Goal: Navigation & Orientation: Find specific page/section

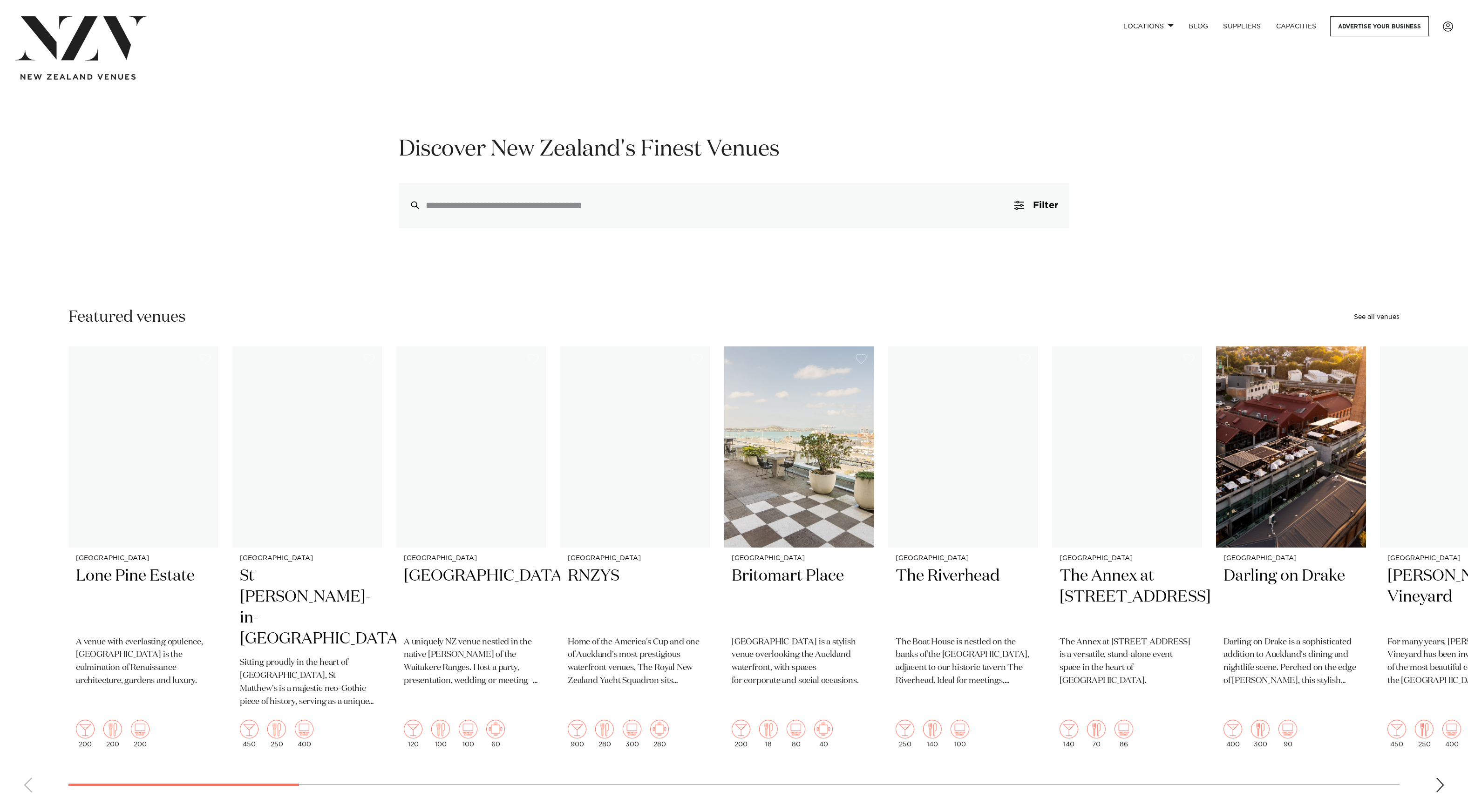
click at [1136, 28] on link "Locations" at bounding box center [1148, 26] width 65 height 20
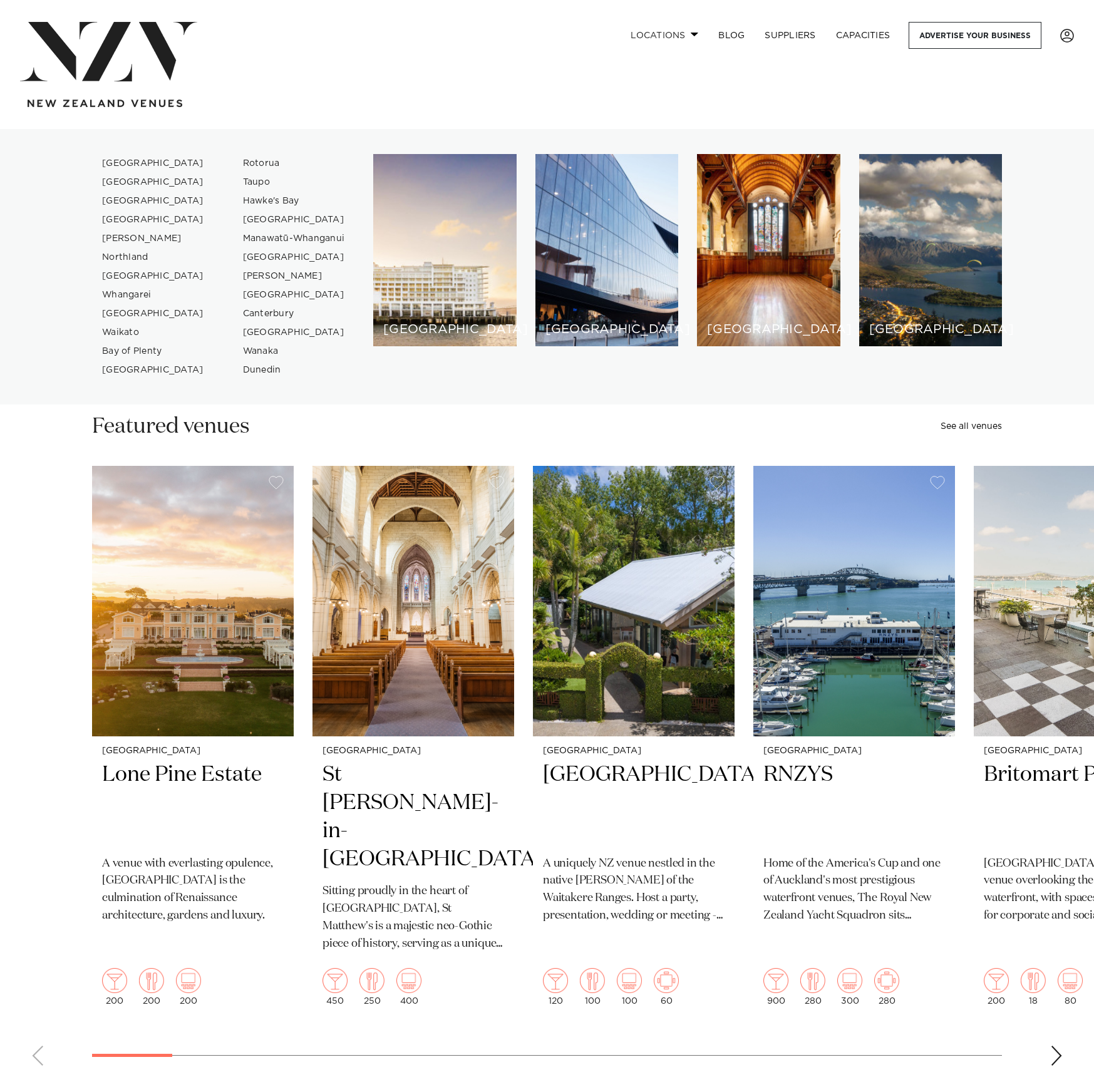
click at [680, 29] on link "Locations" at bounding box center [664, 35] width 87 height 27
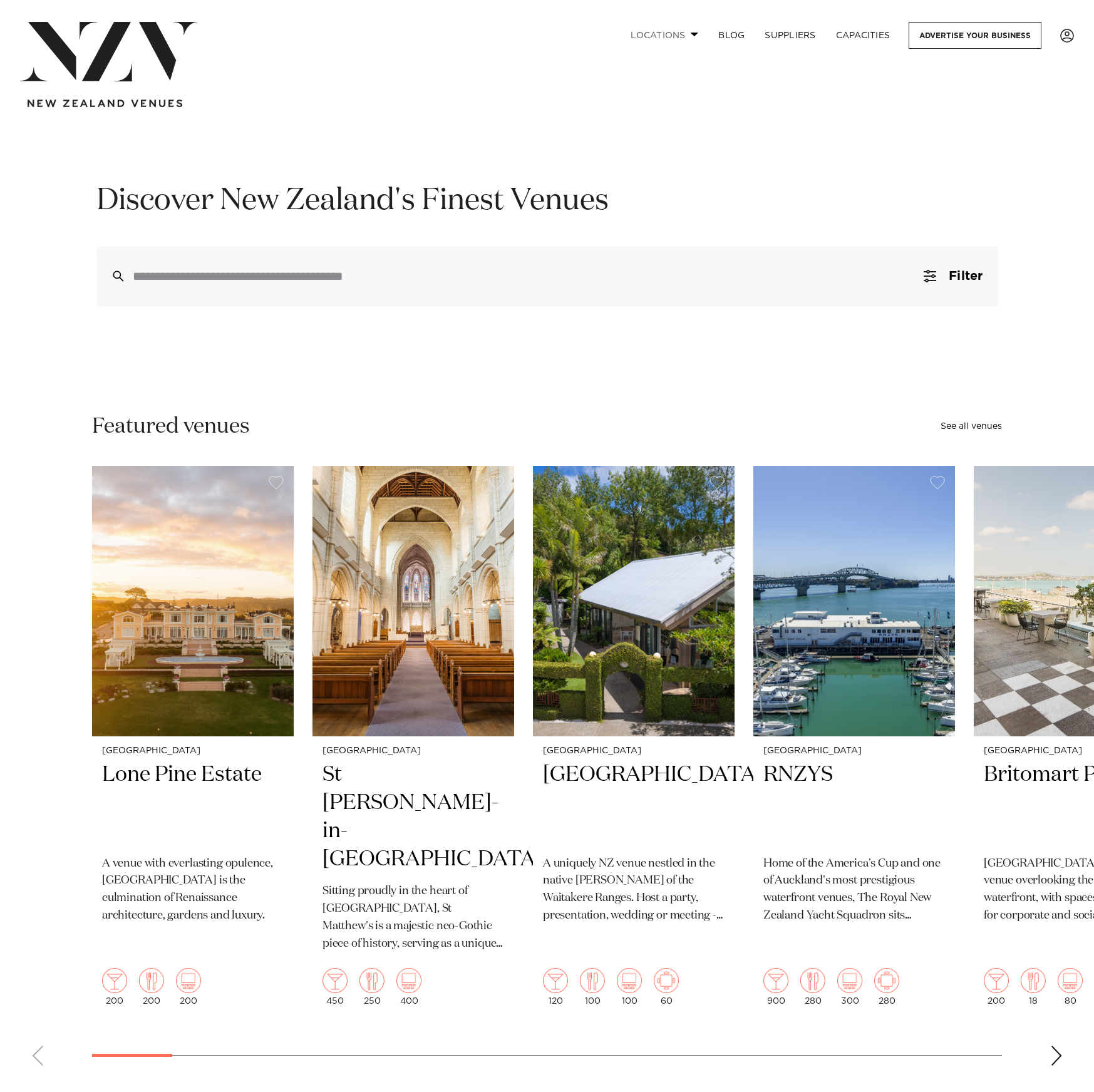
click at [680, 29] on link "Locations" at bounding box center [664, 35] width 87 height 27
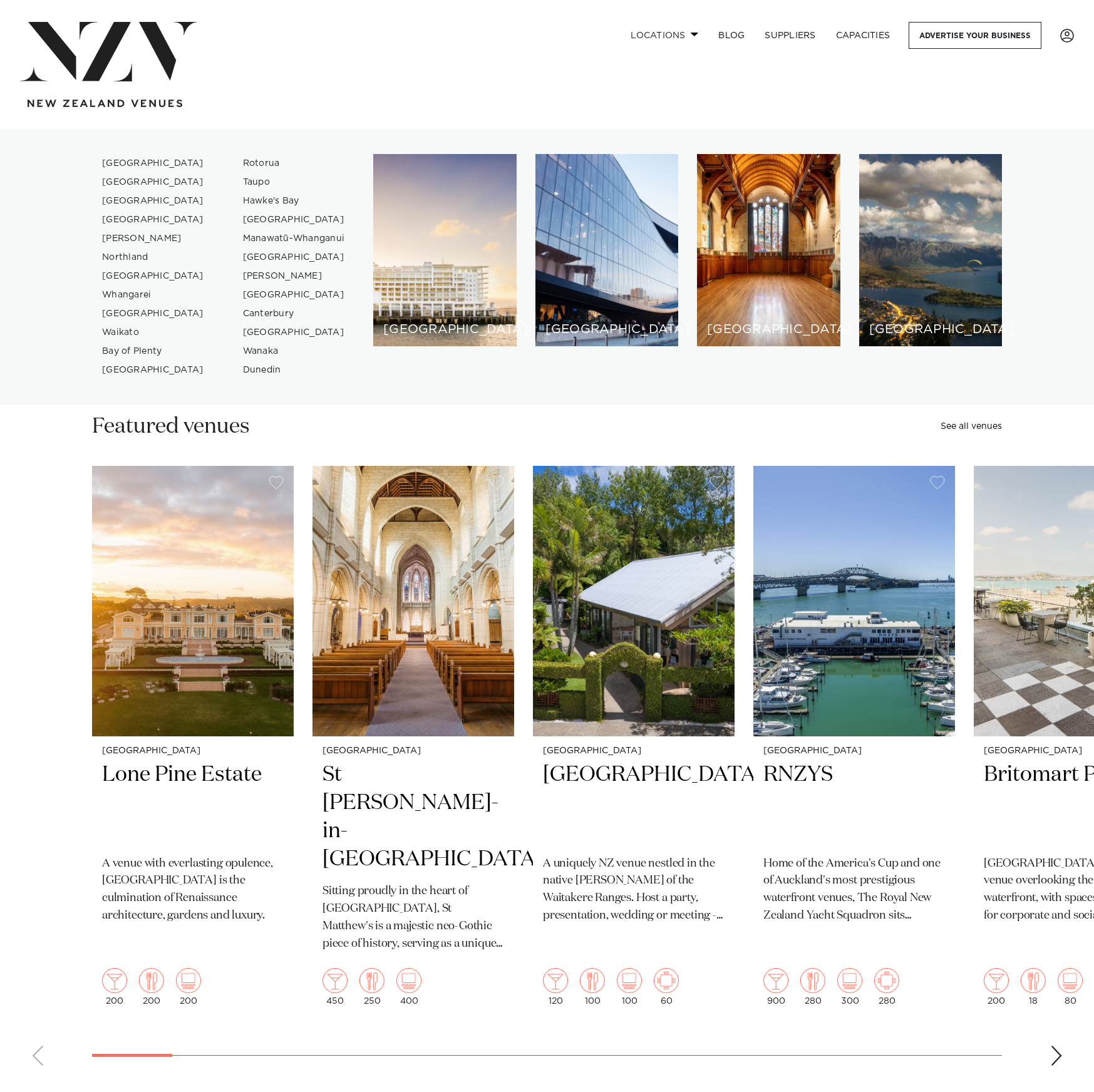
click at [663, 30] on link "Locations" at bounding box center [664, 35] width 87 height 27
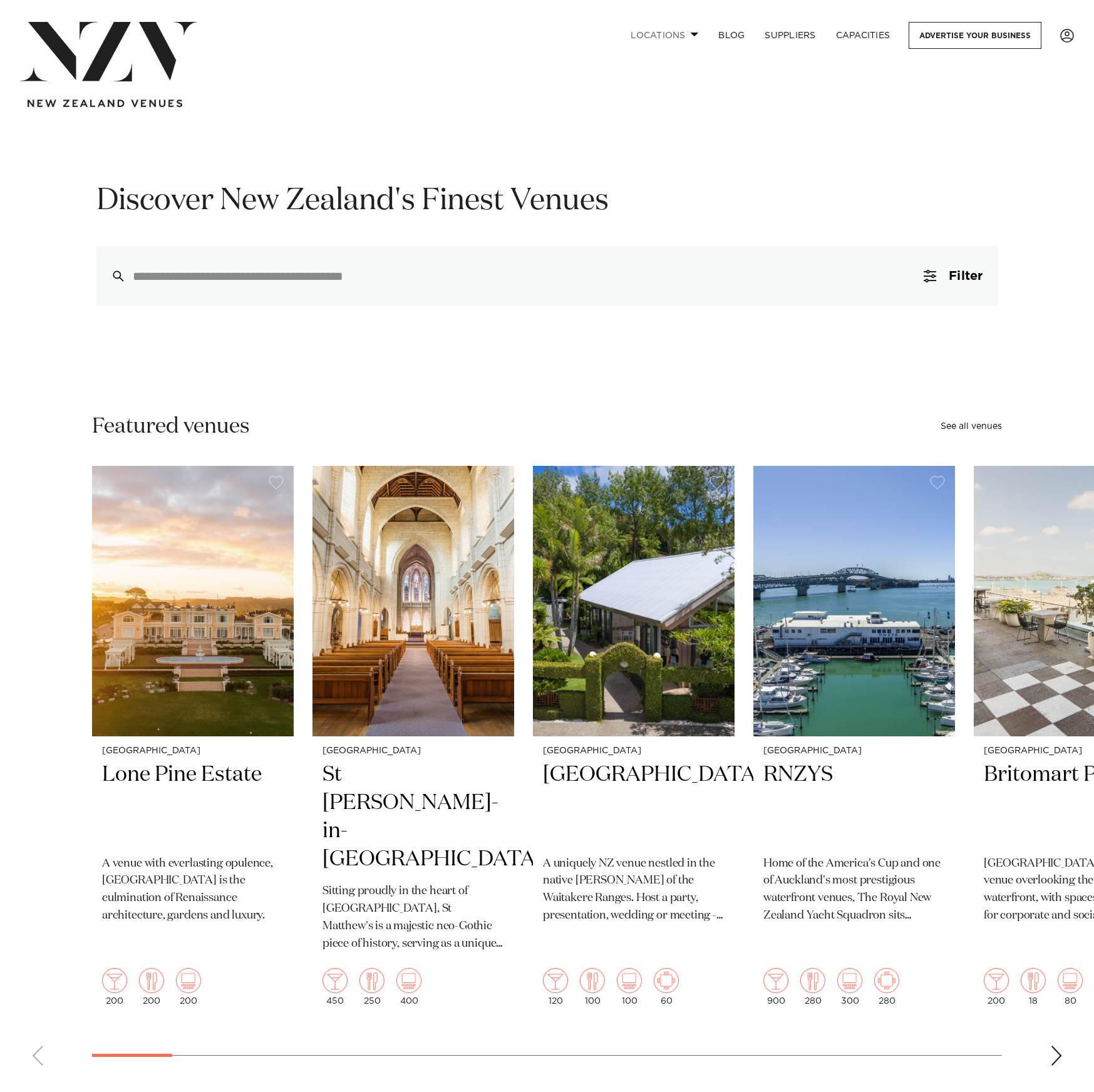
click at [663, 30] on link "Locations" at bounding box center [664, 35] width 87 height 27
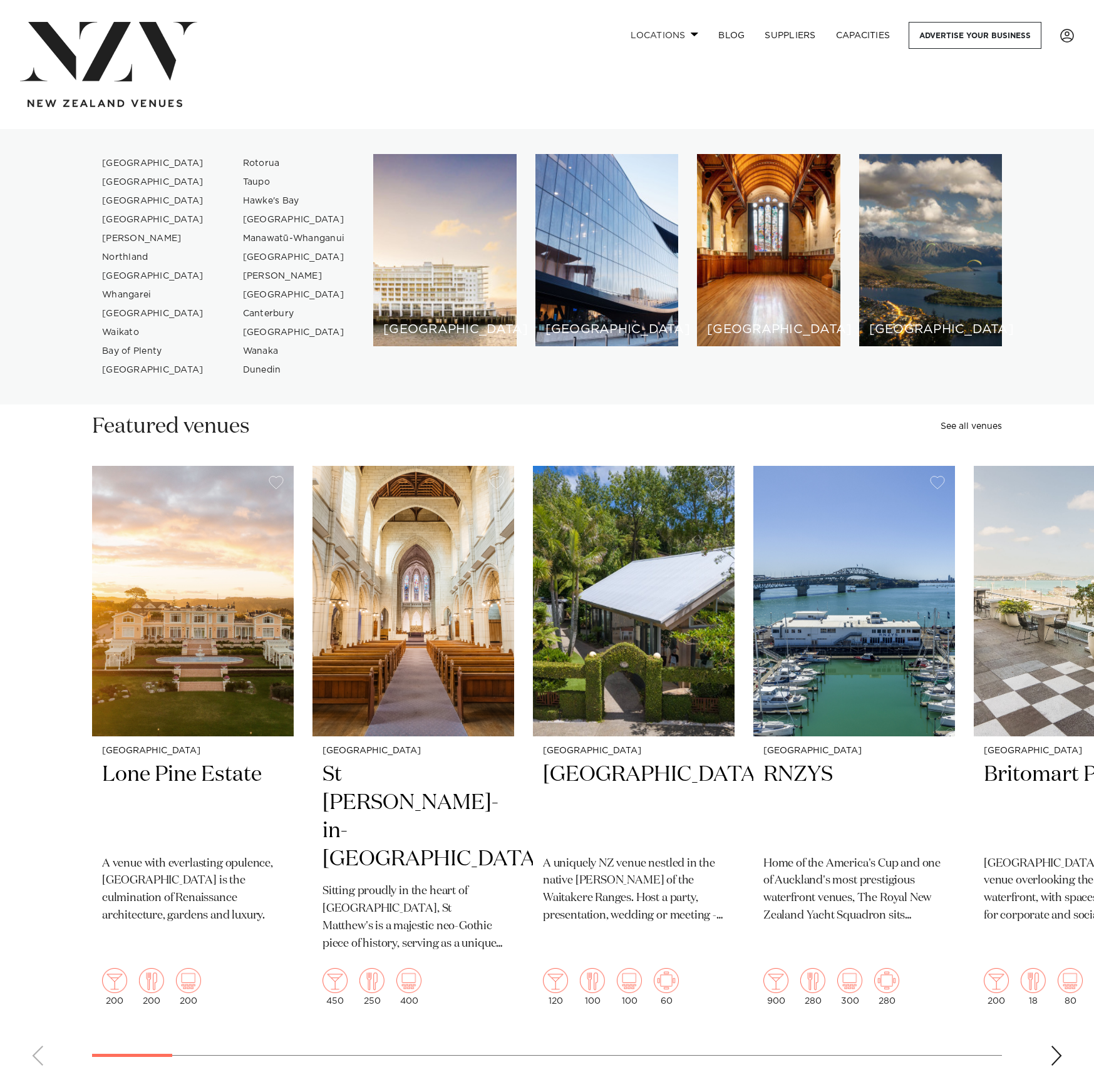
click at [663, 30] on link "Locations" at bounding box center [664, 35] width 87 height 27
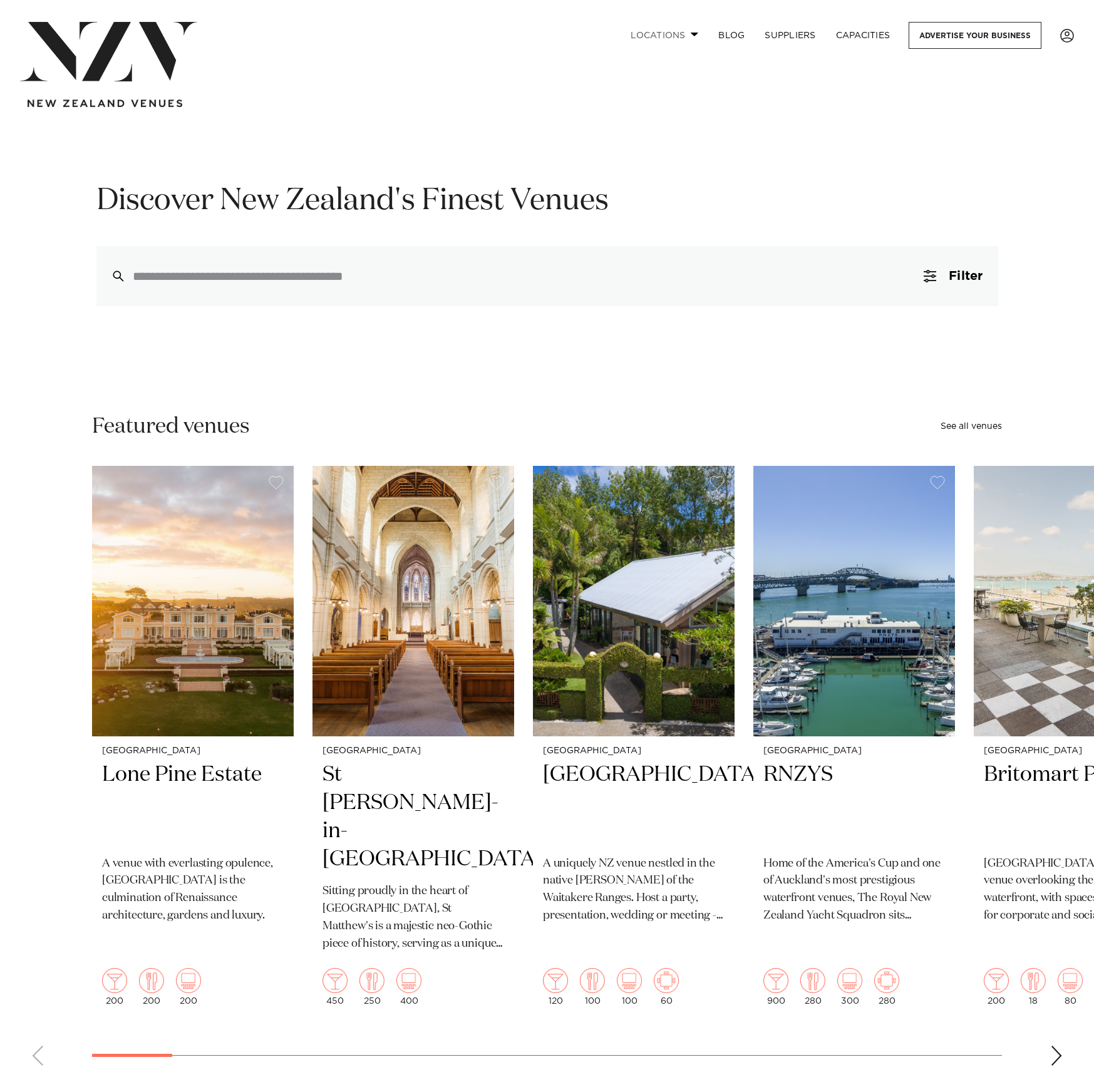
click at [663, 30] on link "Locations" at bounding box center [664, 35] width 87 height 27
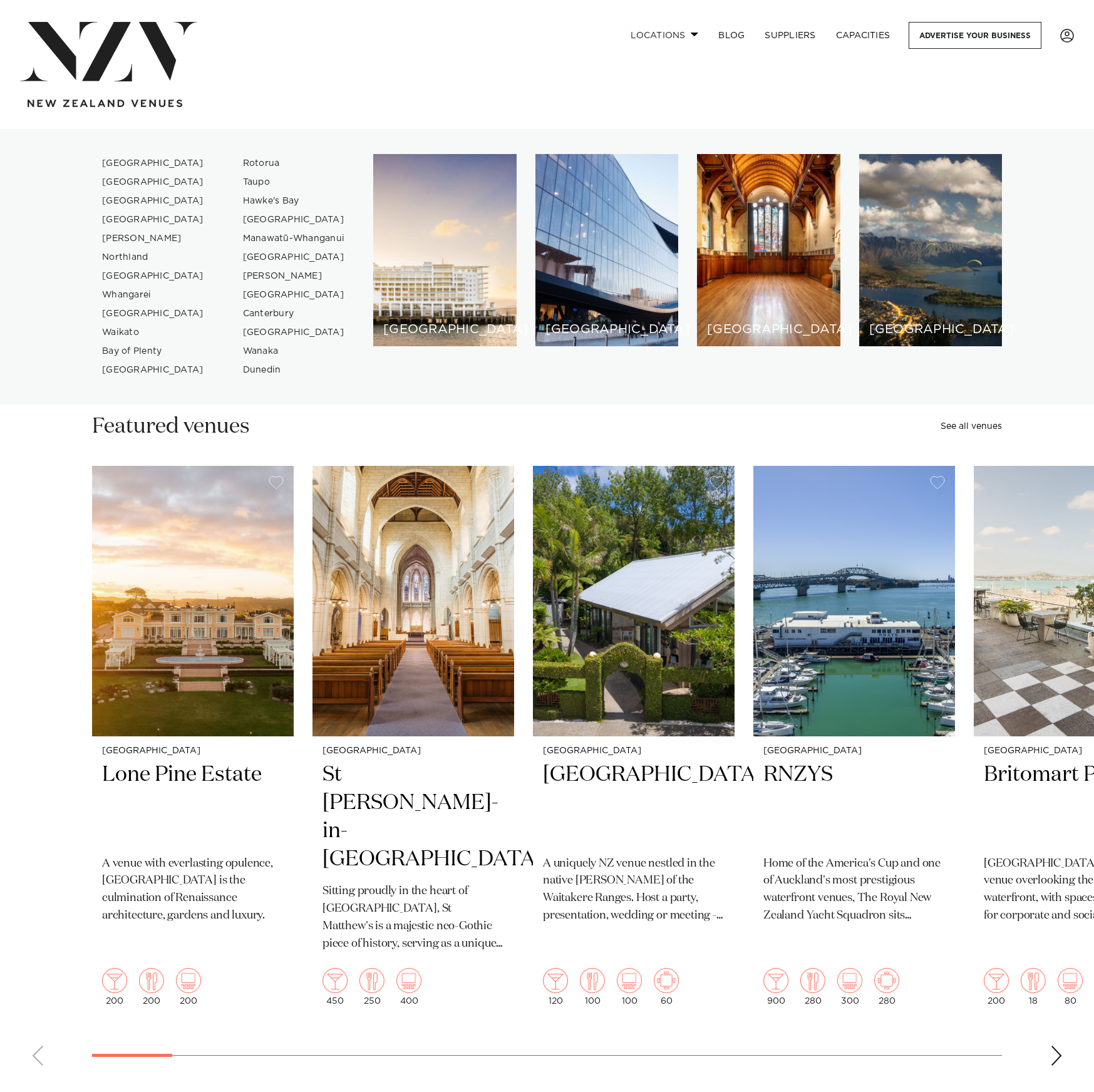
click at [663, 30] on link "Locations" at bounding box center [664, 35] width 87 height 27
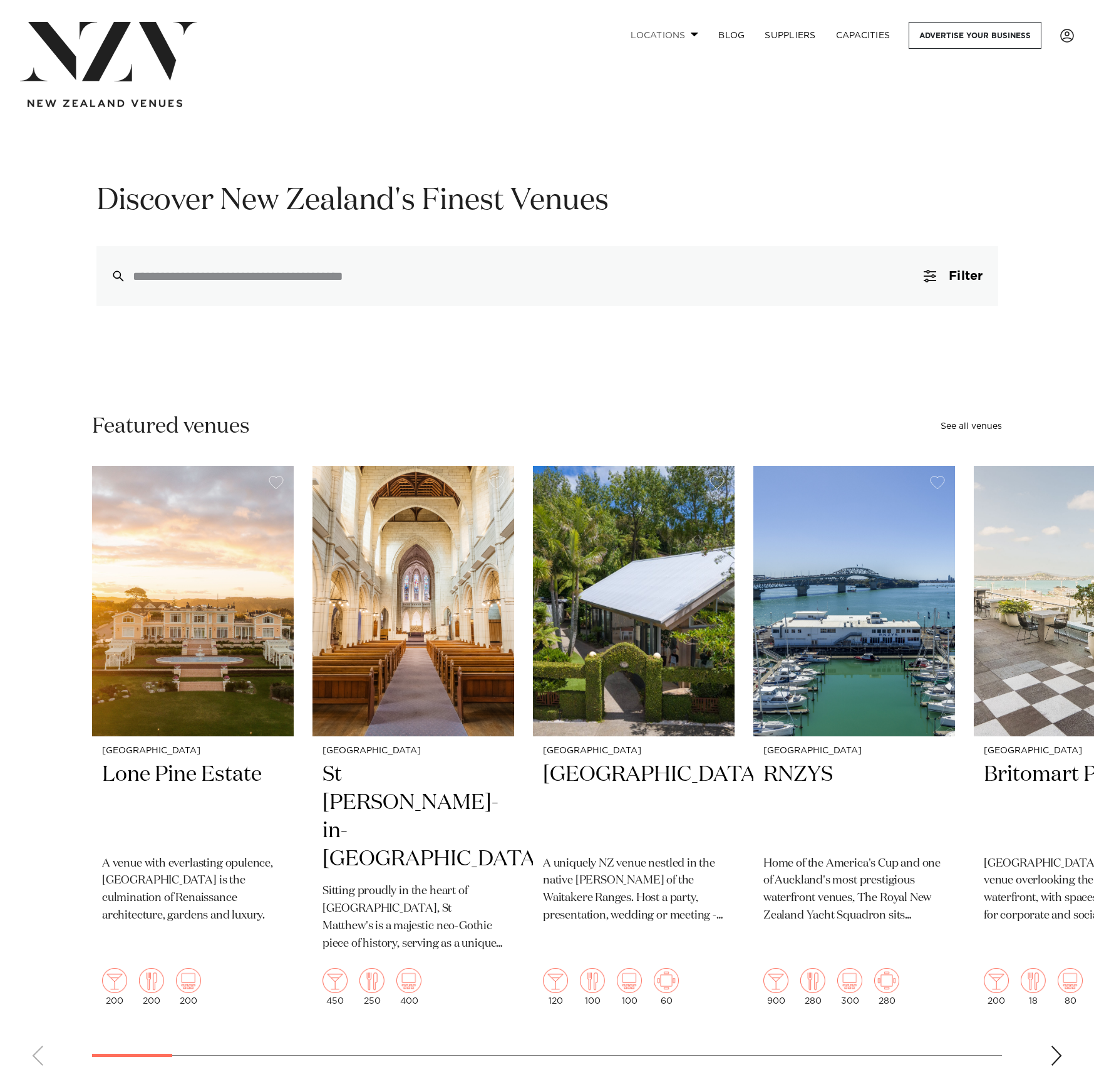
click at [663, 30] on link "Locations" at bounding box center [664, 35] width 87 height 27
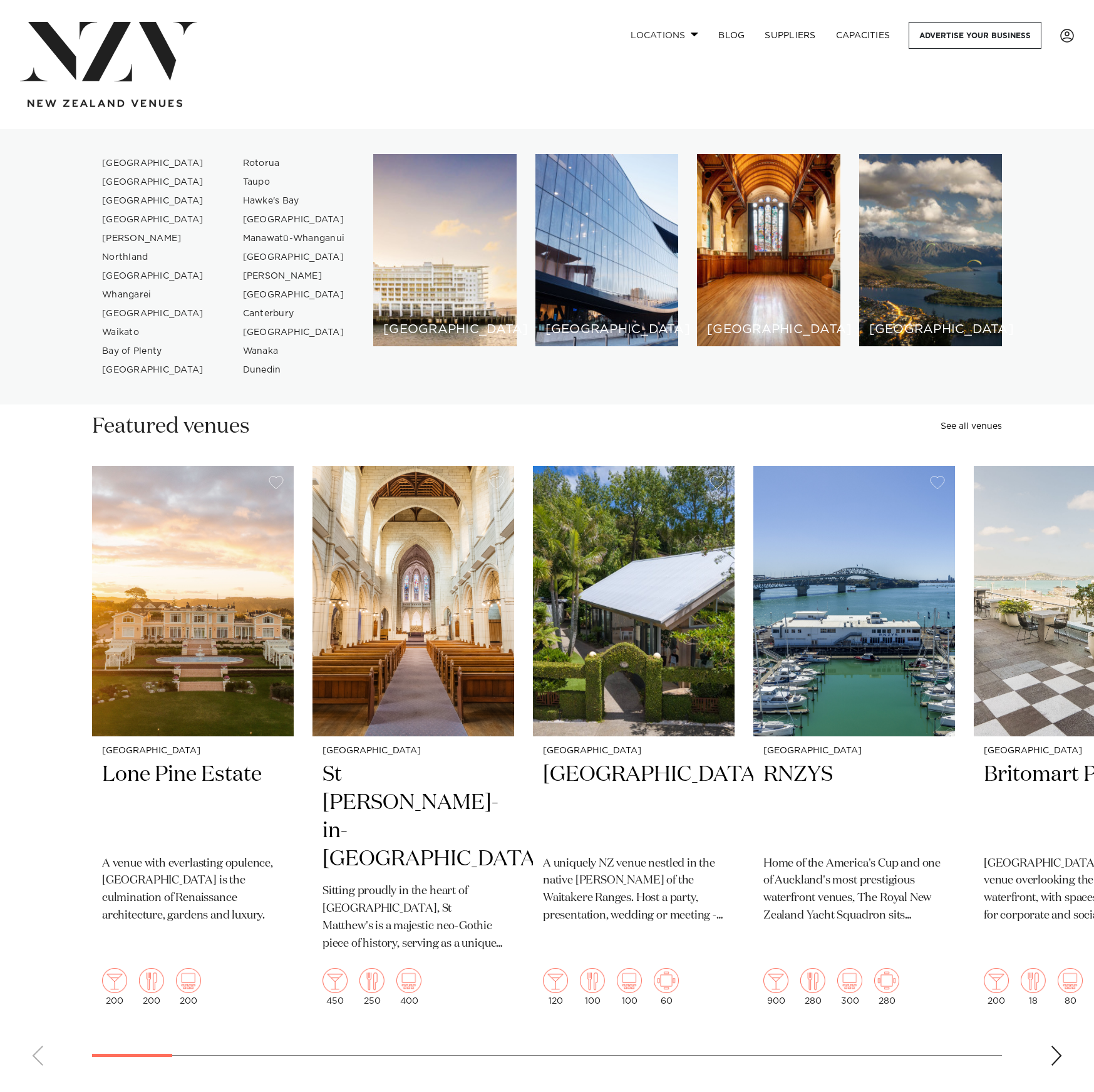
click at [663, 30] on link "Locations" at bounding box center [664, 35] width 87 height 27
